Goal: Information Seeking & Learning: Learn about a topic

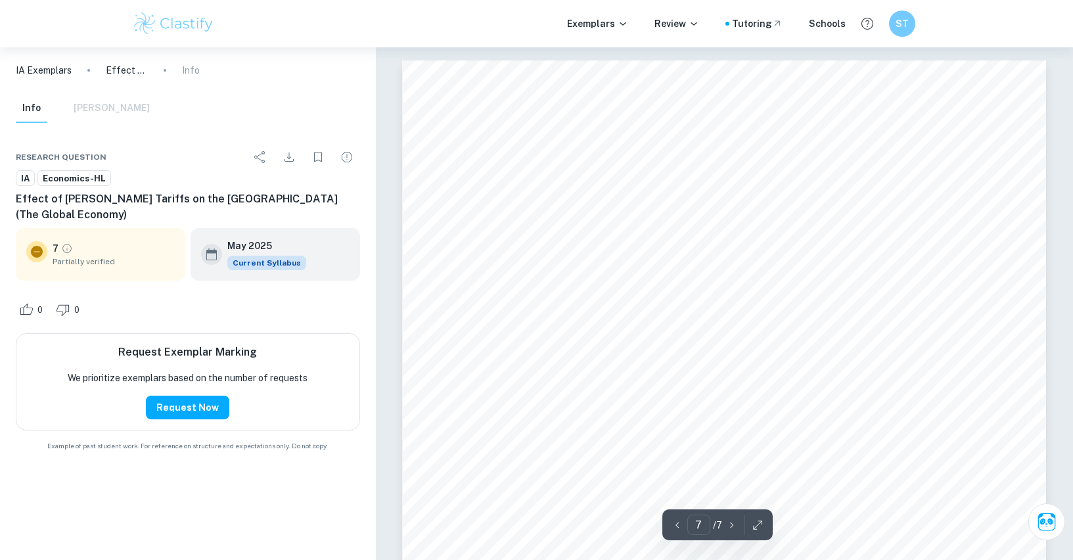
scroll to position [5498, 0]
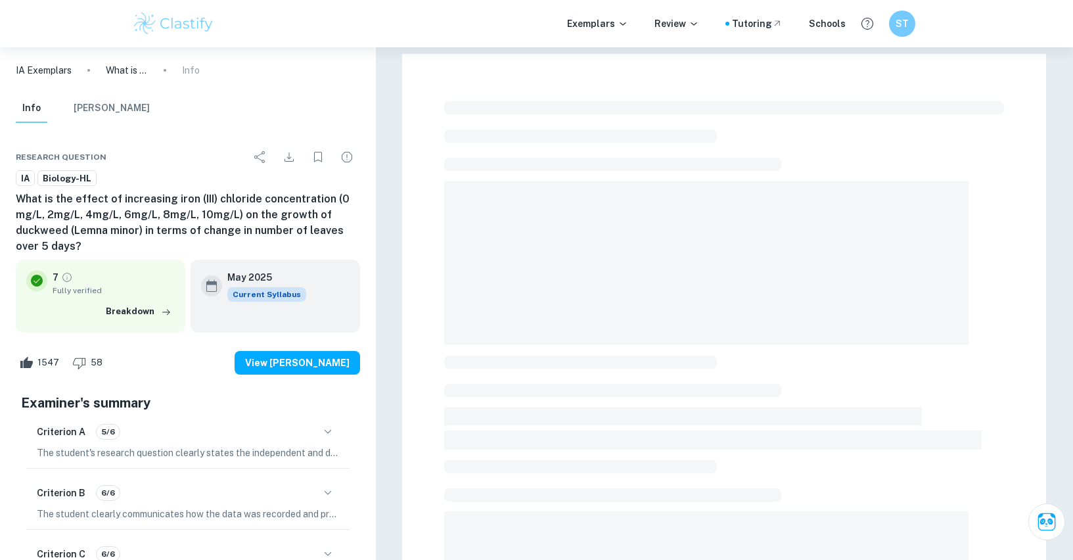
scroll to position [411, 0]
